Goal: Task Accomplishment & Management: Use online tool/utility

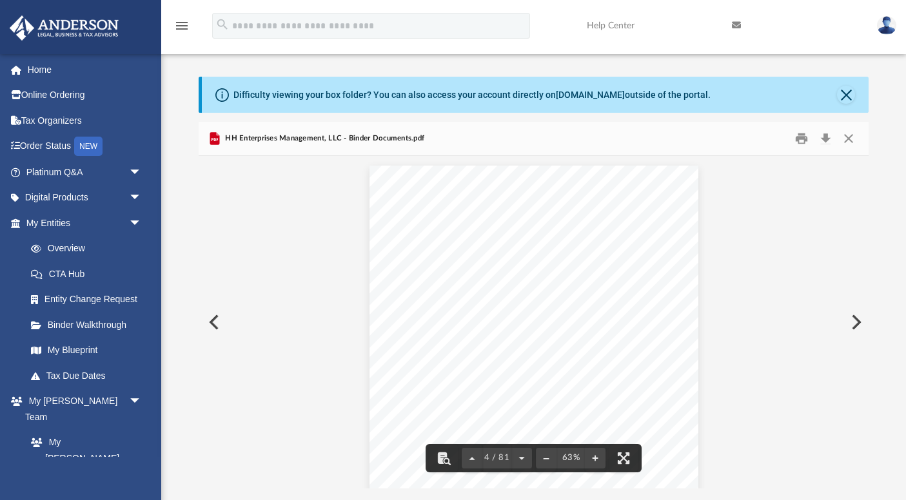
scroll to position [1372, 0]
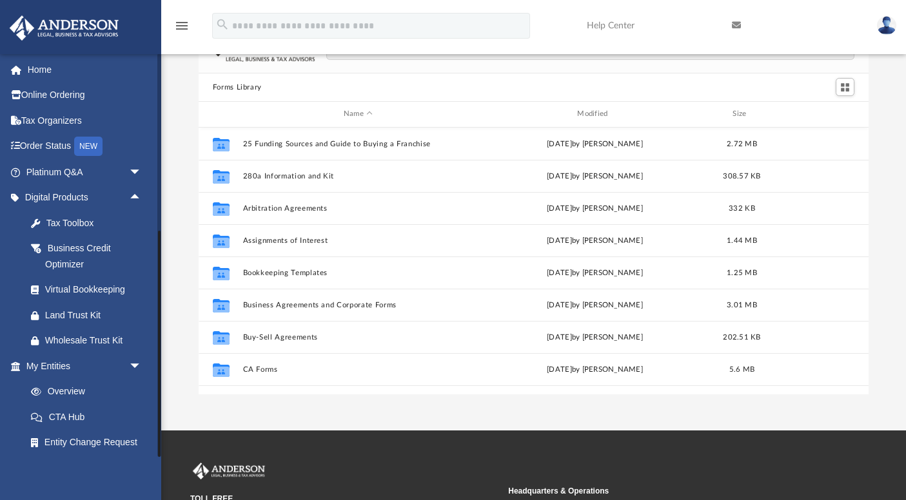
scroll to position [293, 670]
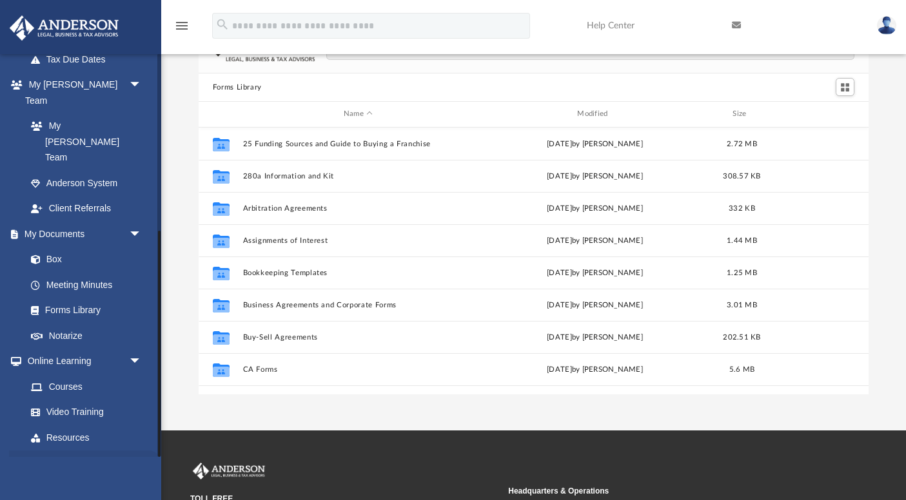
click at [58, 451] on link "Billing arrow_drop_down" at bounding box center [85, 464] width 152 height 26
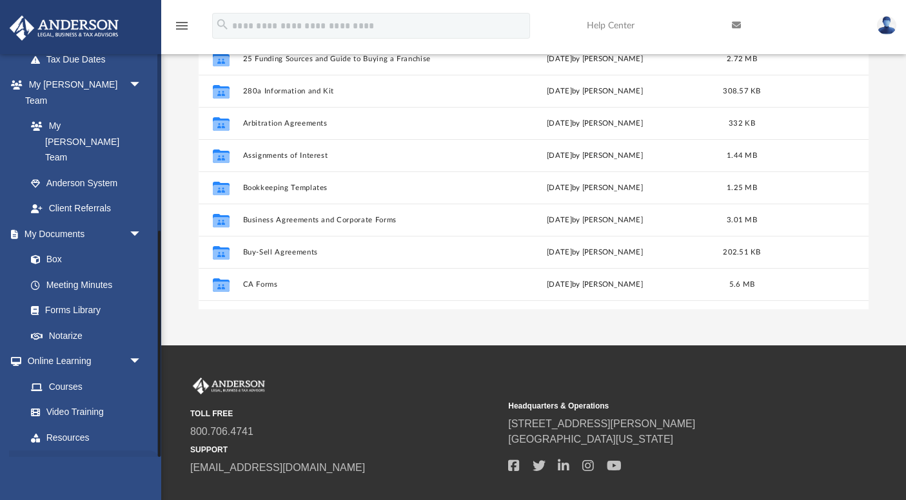
scroll to position [210, 0]
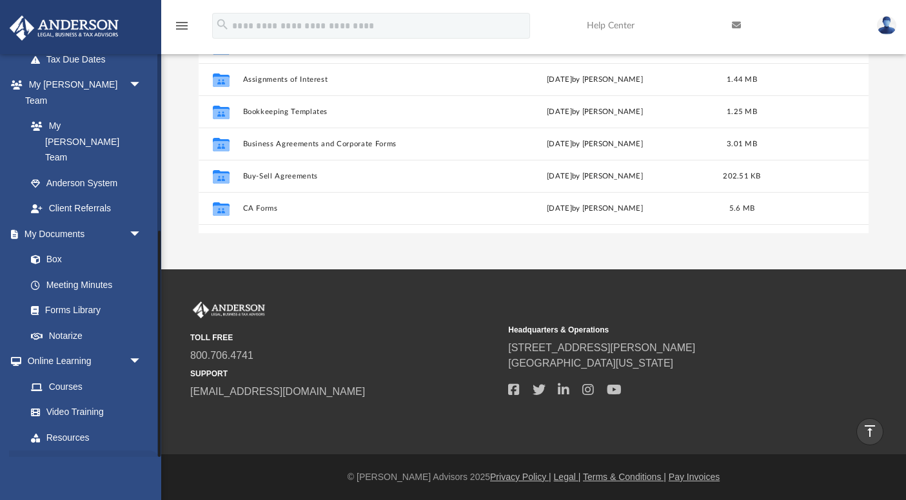
click at [134, 451] on span "arrow_drop_down" at bounding box center [142, 464] width 26 height 26
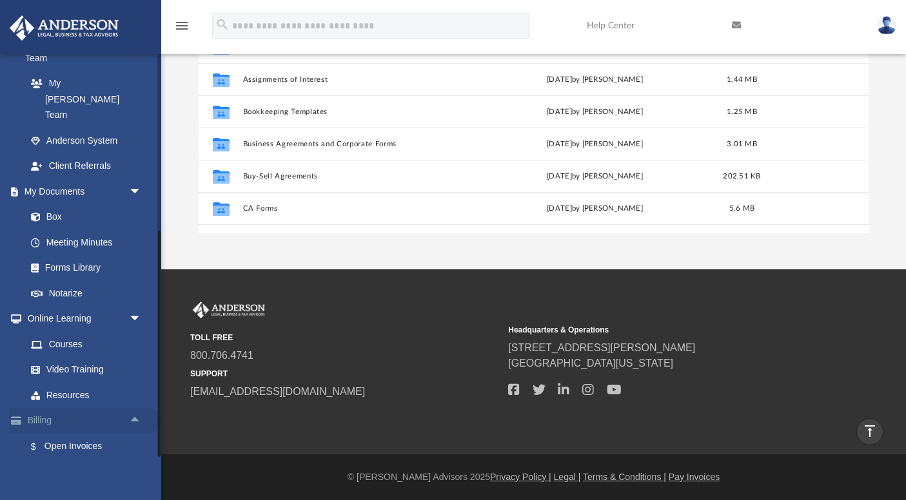
scroll to position [537, 0]
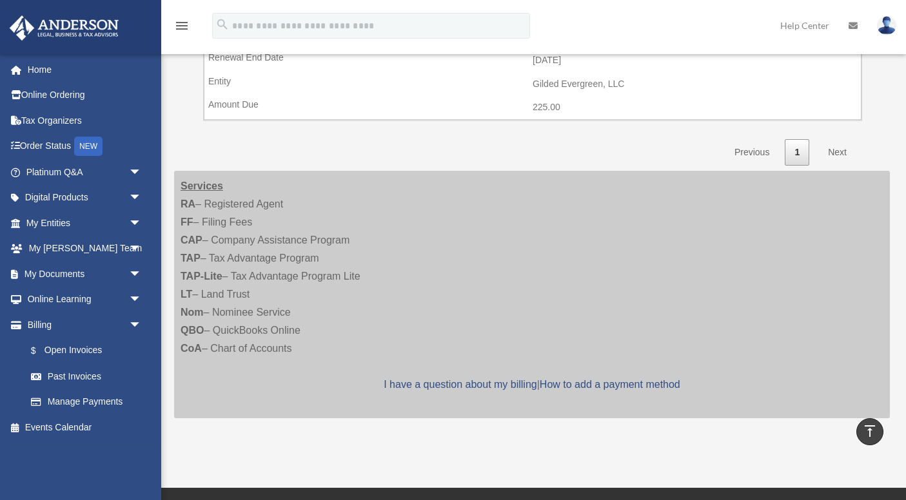
scroll to position [694, 0]
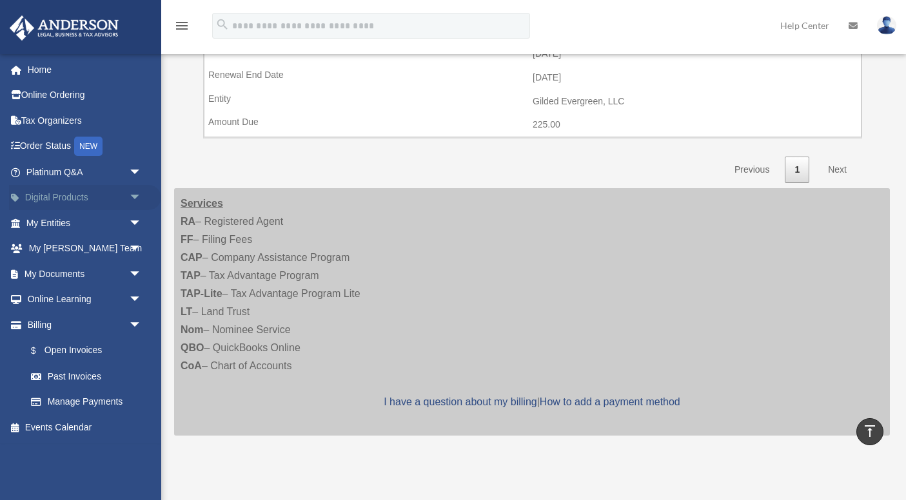
click at [138, 197] on span "arrow_drop_down" at bounding box center [142, 198] width 26 height 26
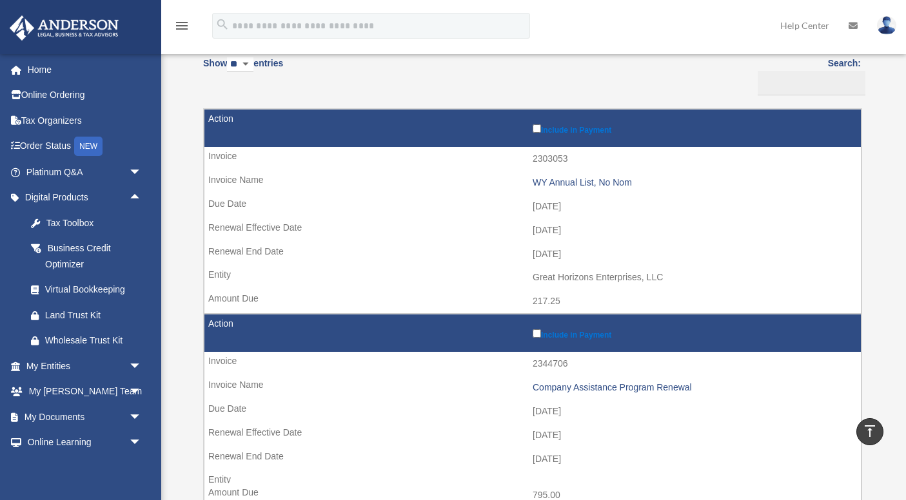
scroll to position [0, 0]
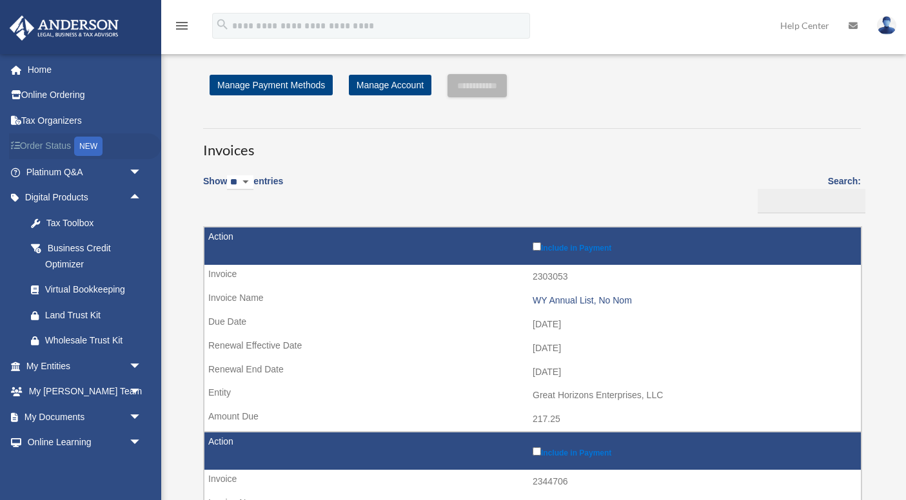
click at [50, 146] on link "Order Status NEW" at bounding box center [85, 146] width 152 height 26
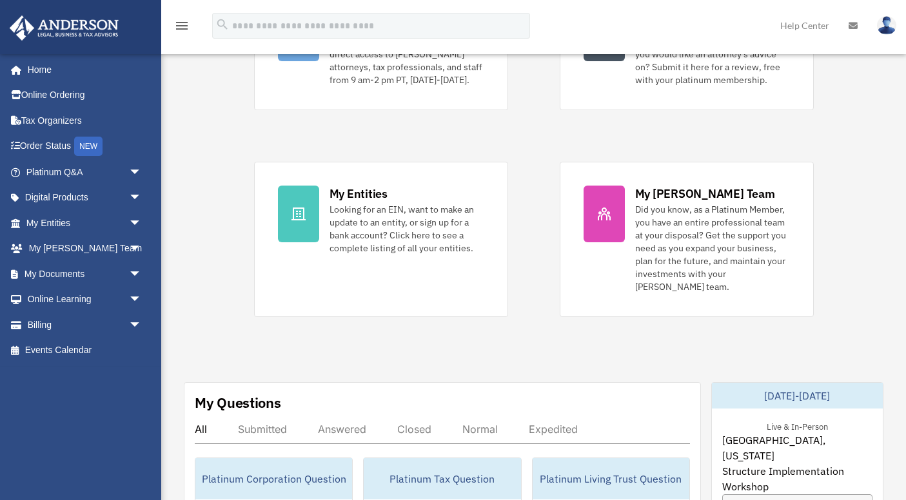
scroll to position [177, 0]
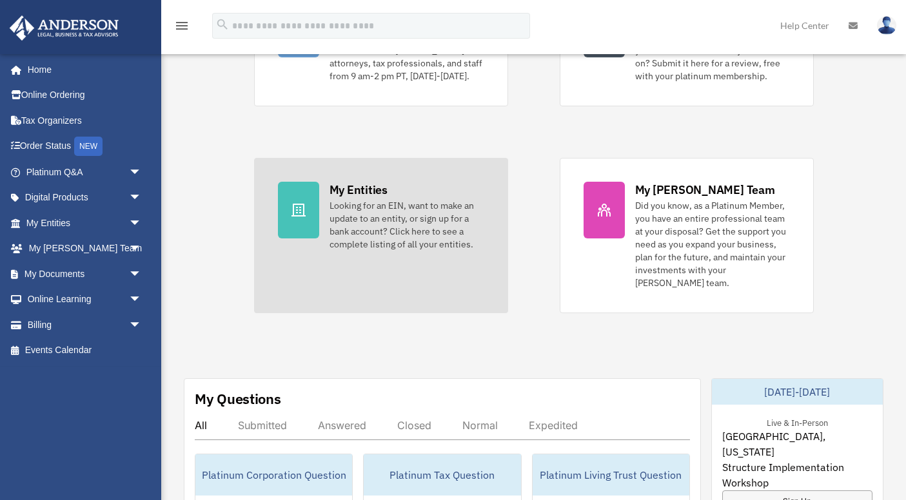
click at [347, 212] on div "Looking for an EIN, want to make an update to an entity, or sign up for a bank …" at bounding box center [407, 225] width 155 height 52
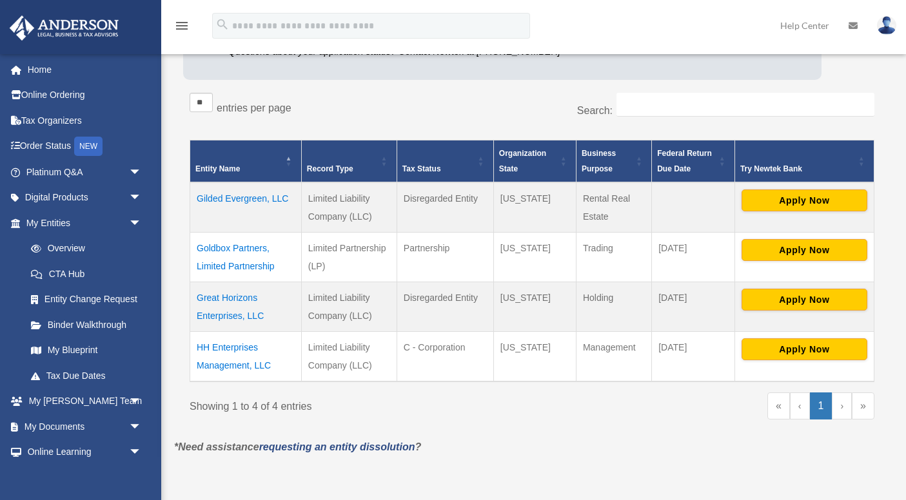
scroll to position [183, 0]
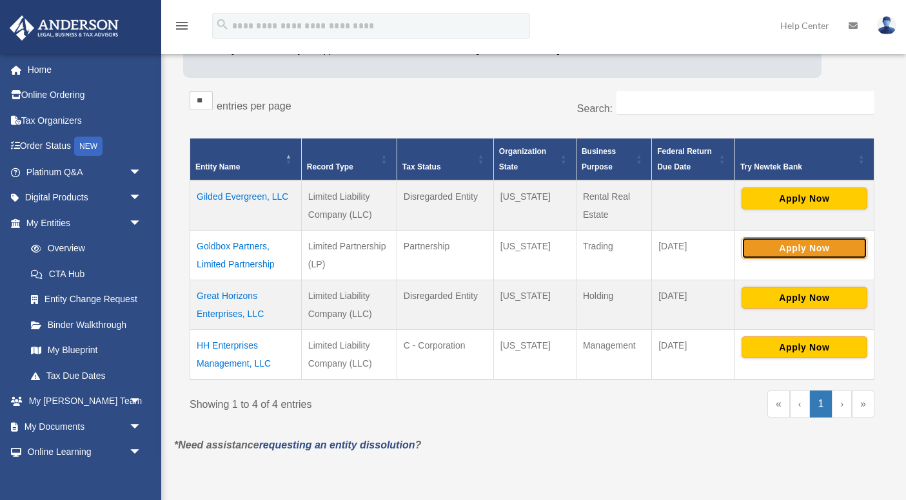
click at [800, 249] on button "Apply Now" at bounding box center [805, 248] width 126 height 22
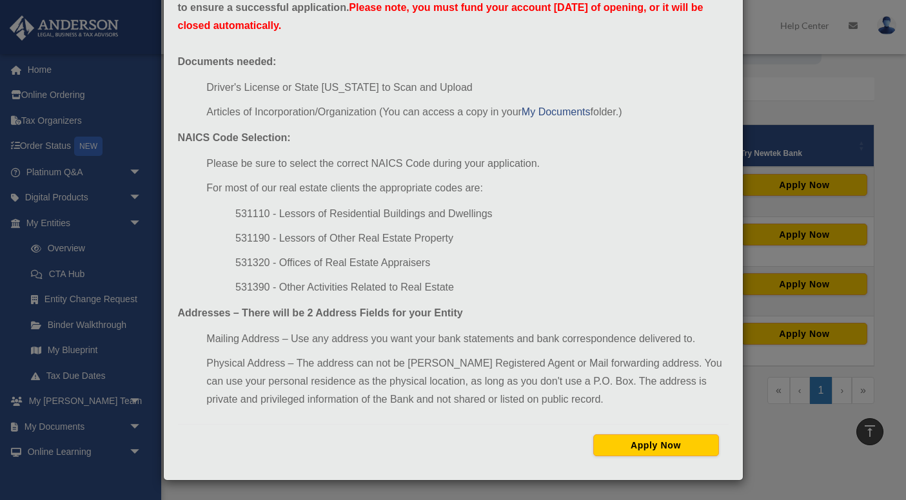
scroll to position [0, 0]
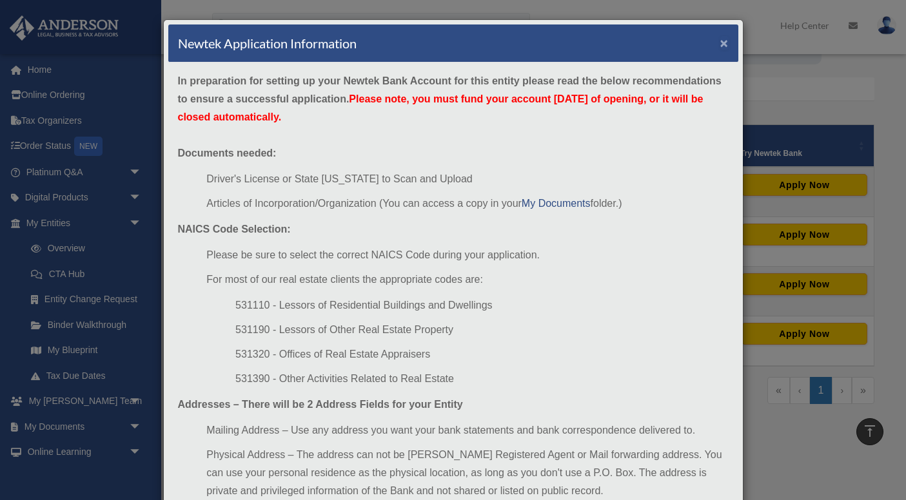
click at [726, 46] on button "×" at bounding box center [724, 43] width 8 height 14
